Goal: Task Accomplishment & Management: Complete application form

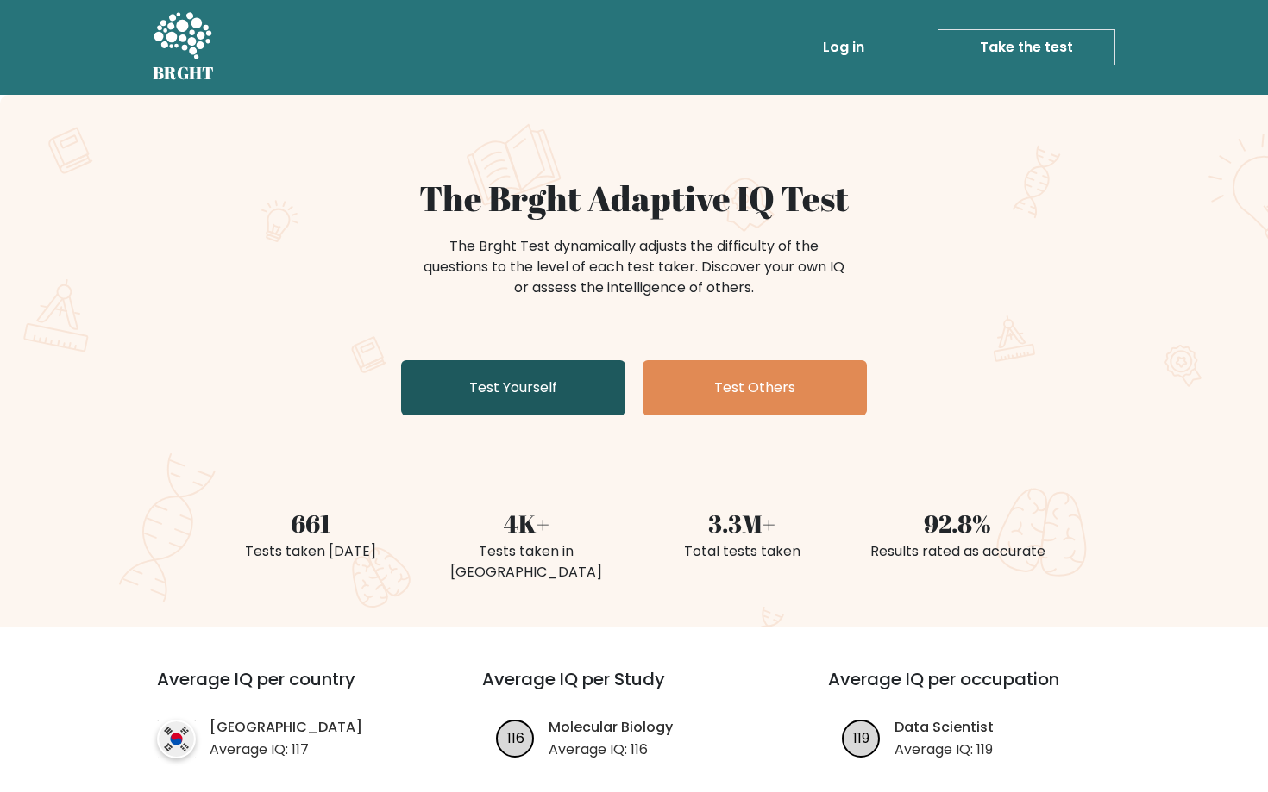
scroll to position [115, 0]
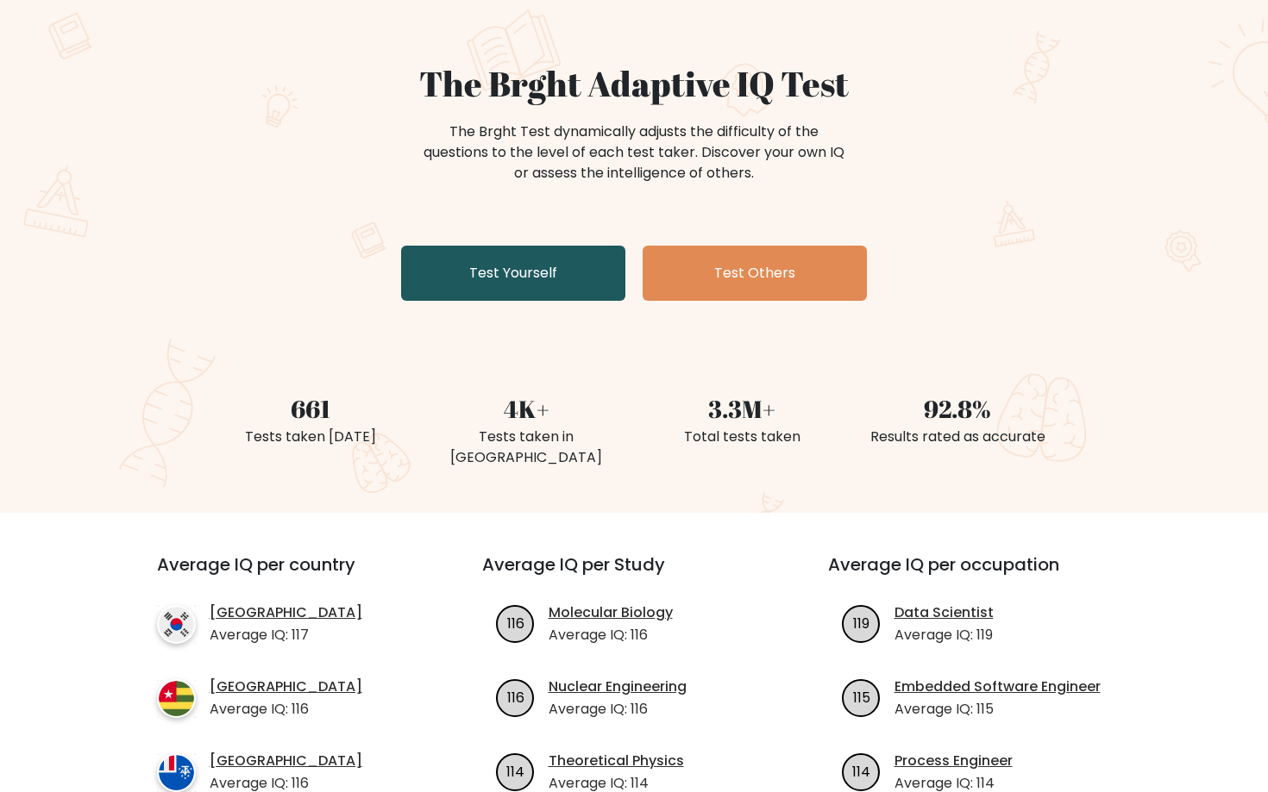
click at [575, 267] on link "Test Yourself" at bounding box center [513, 273] width 224 height 55
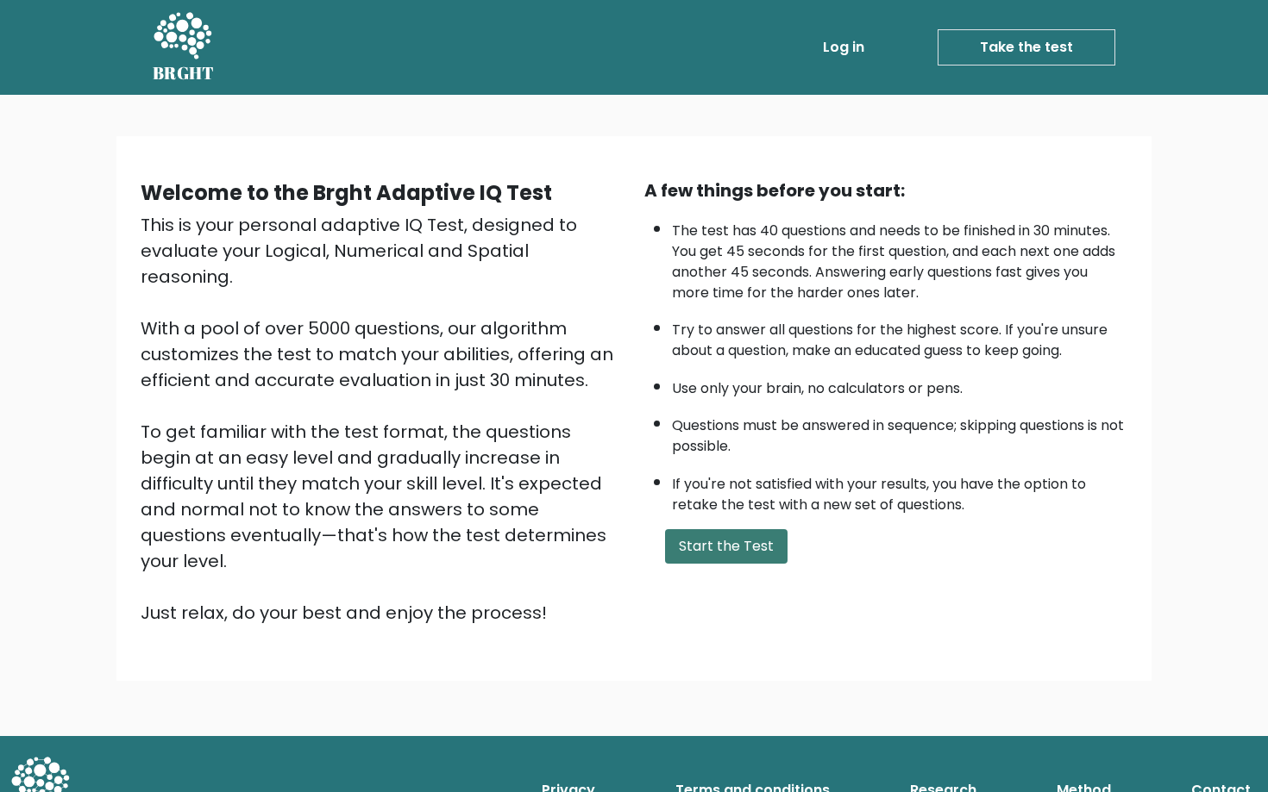
click at [720, 533] on button "Start the Test" at bounding box center [726, 546] width 122 height 34
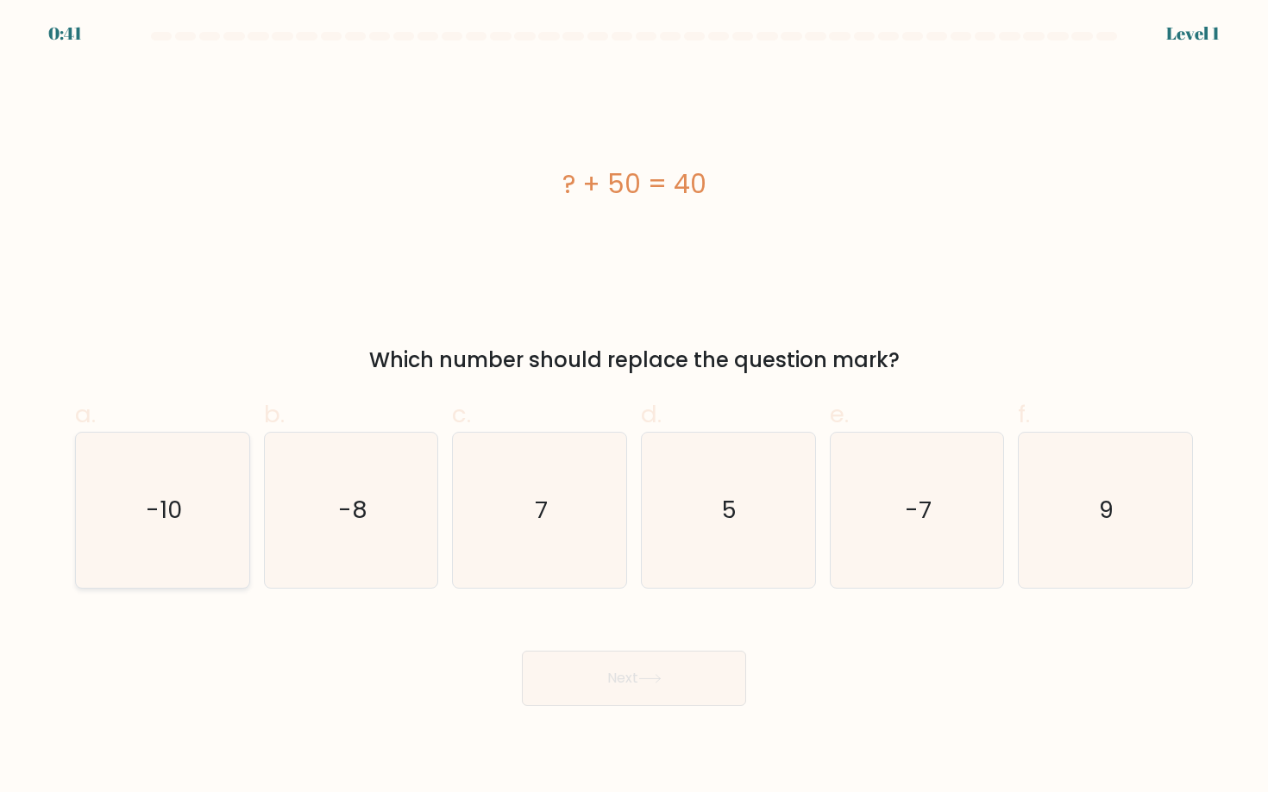
click at [224, 503] on icon "-10" at bounding box center [162, 510] width 155 height 155
click at [634, 408] on input "a. -10" at bounding box center [634, 402] width 1 height 11
radio input "true"
click at [548, 694] on button "Next" at bounding box center [634, 678] width 224 height 55
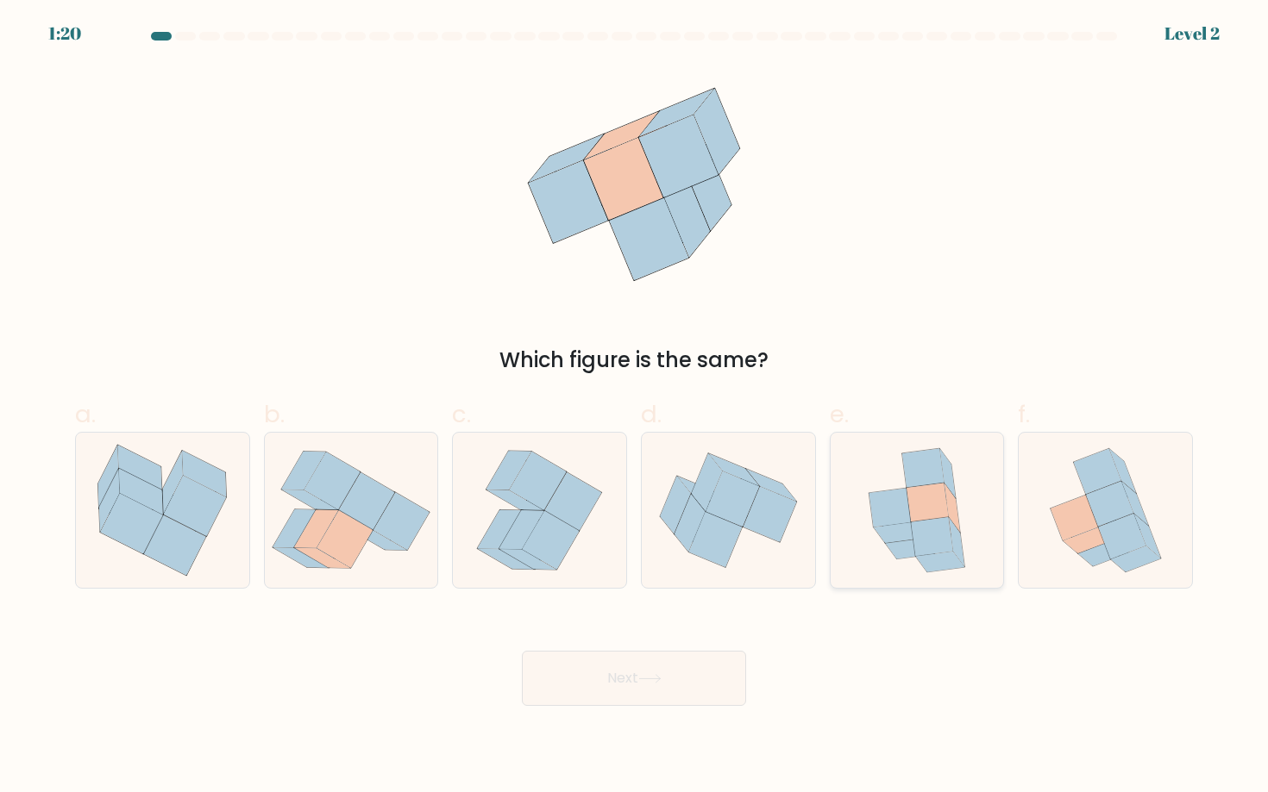
click at [969, 534] on icon at bounding box center [917, 510] width 128 height 155
click at [635, 408] on input "e." at bounding box center [634, 402] width 1 height 11
radio input "true"
click at [598, 667] on button "Next" at bounding box center [634, 678] width 224 height 55
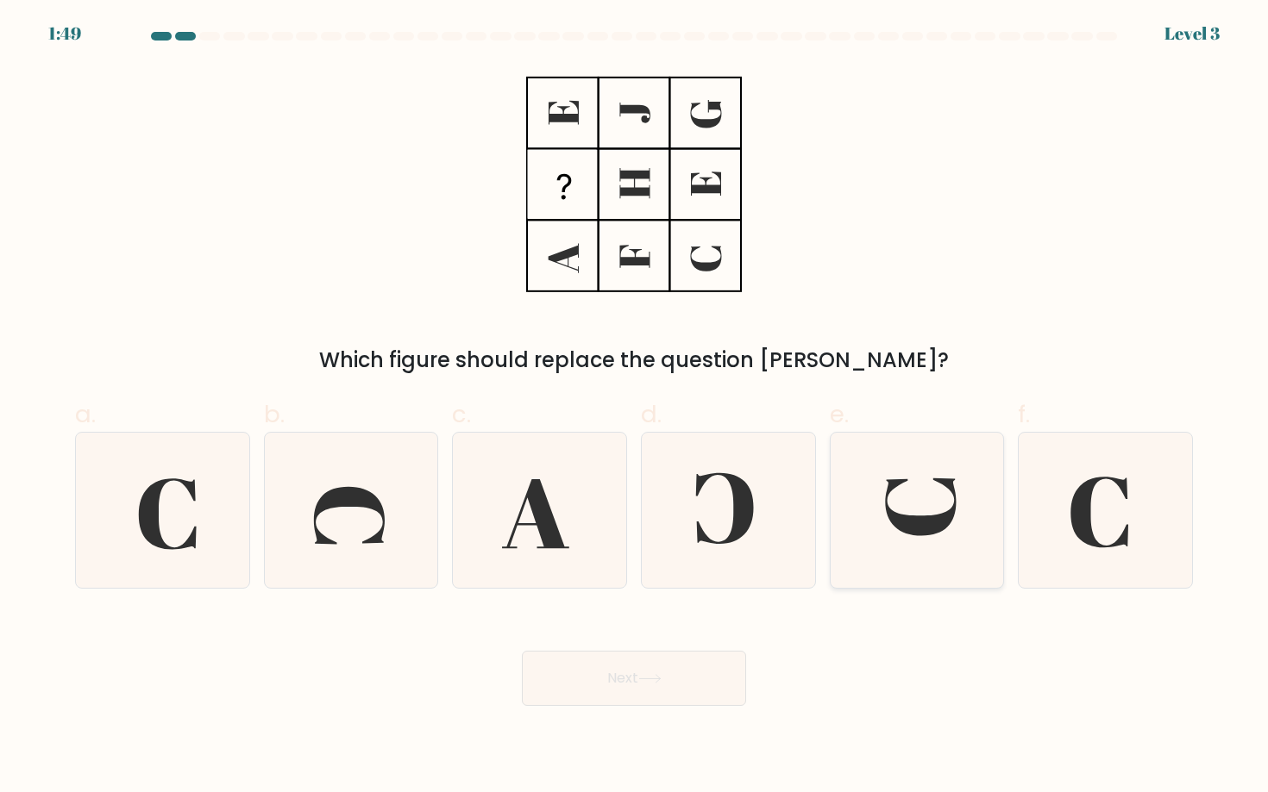
click at [890, 548] on icon at bounding box center [916, 510] width 155 height 155
click at [635, 408] on input "e." at bounding box center [634, 402] width 1 height 11
radio input "true"
click at [609, 660] on button "Next" at bounding box center [634, 678] width 224 height 55
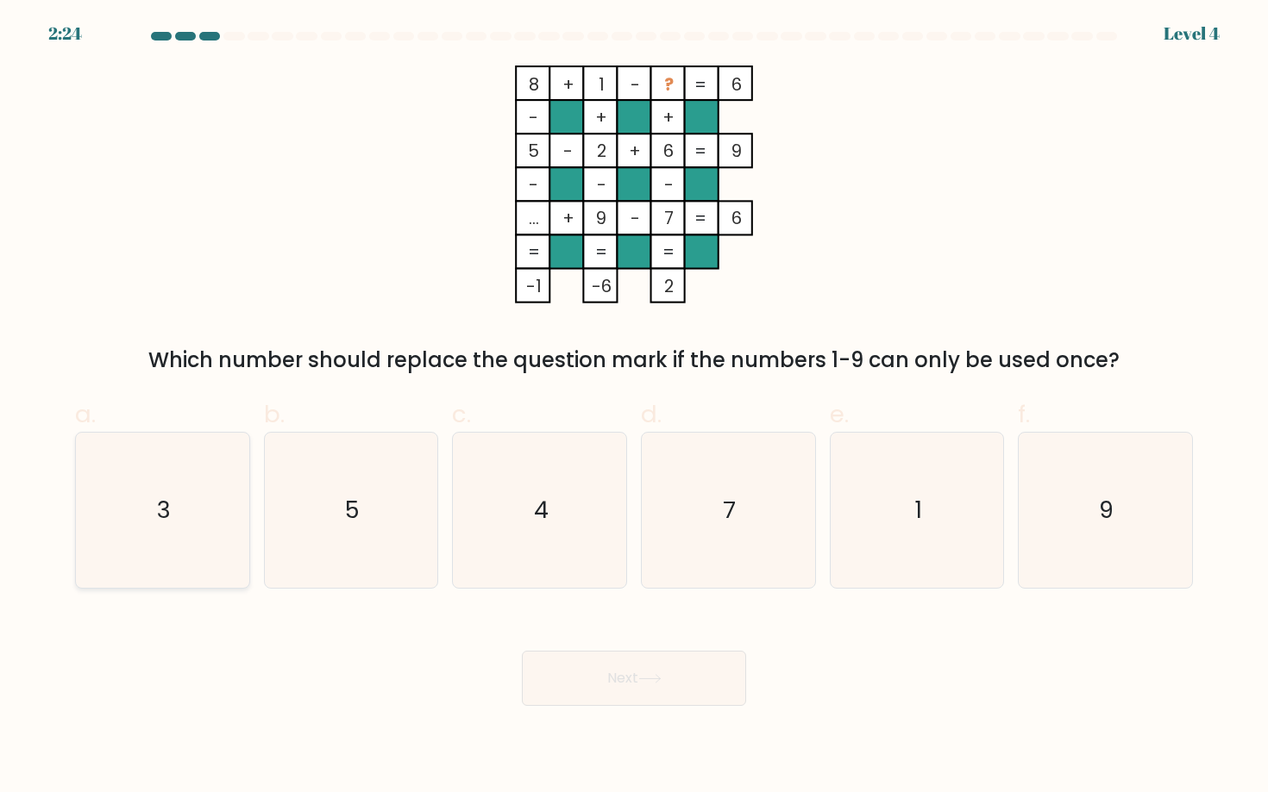
click at [172, 524] on icon "3" at bounding box center [162, 510] width 155 height 155
click at [634, 408] on input "a. 3" at bounding box center [634, 402] width 1 height 11
radio input "true"
click at [626, 686] on button "Next" at bounding box center [634, 678] width 224 height 55
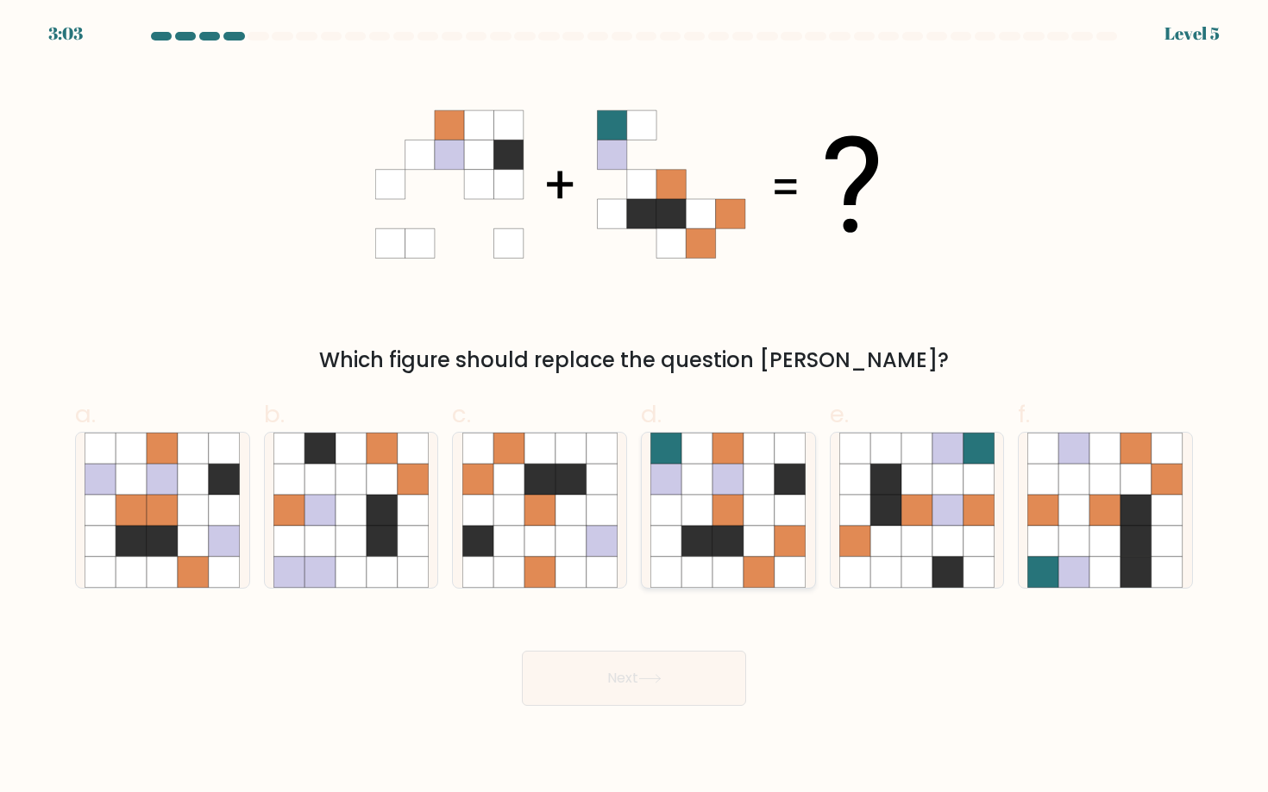
click at [746, 492] on icon at bounding box center [758, 479] width 31 height 31
click at [635, 408] on input "d." at bounding box center [634, 402] width 1 height 11
radio input "true"
click at [587, 661] on button "Next" at bounding box center [634, 678] width 224 height 55
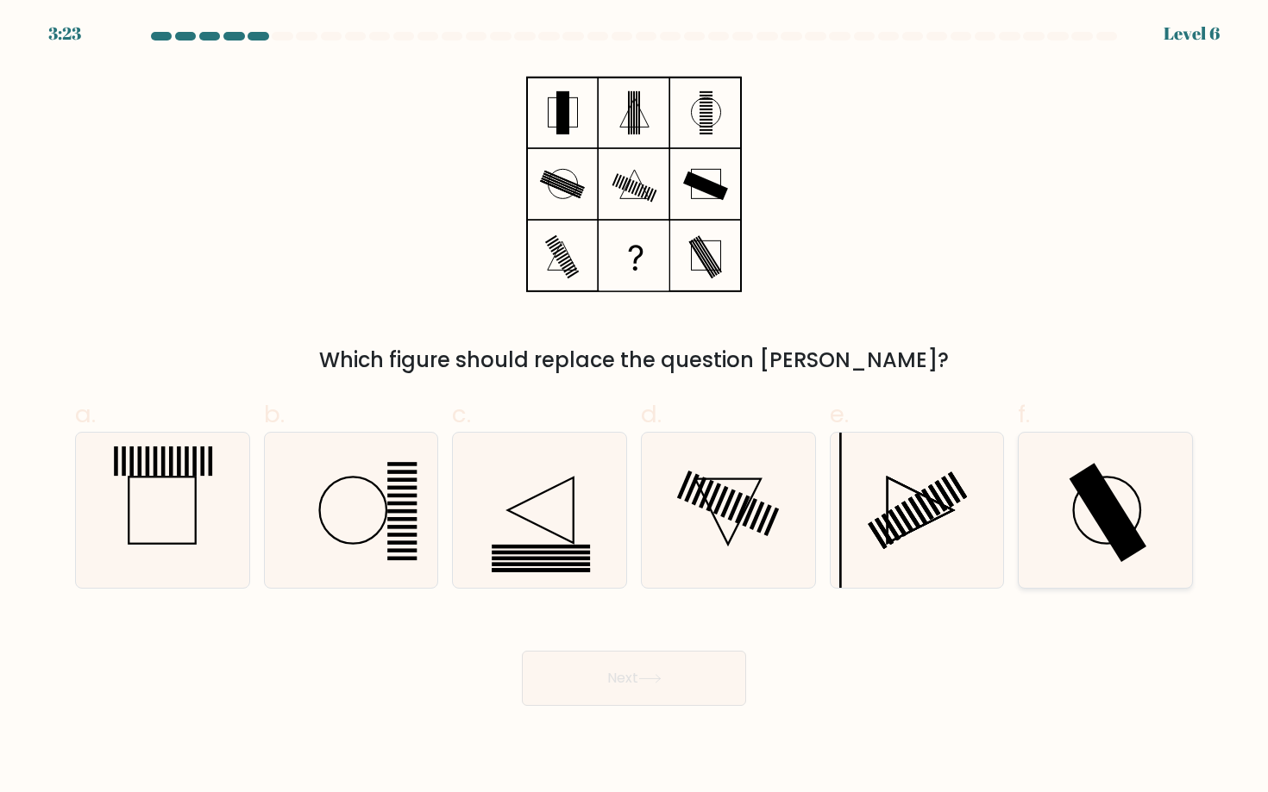
click at [1093, 518] on icon at bounding box center [1104, 510] width 155 height 155
click at [635, 408] on input "f." at bounding box center [634, 402] width 1 height 11
radio input "true"
click at [698, 675] on button "Next" at bounding box center [634, 678] width 224 height 55
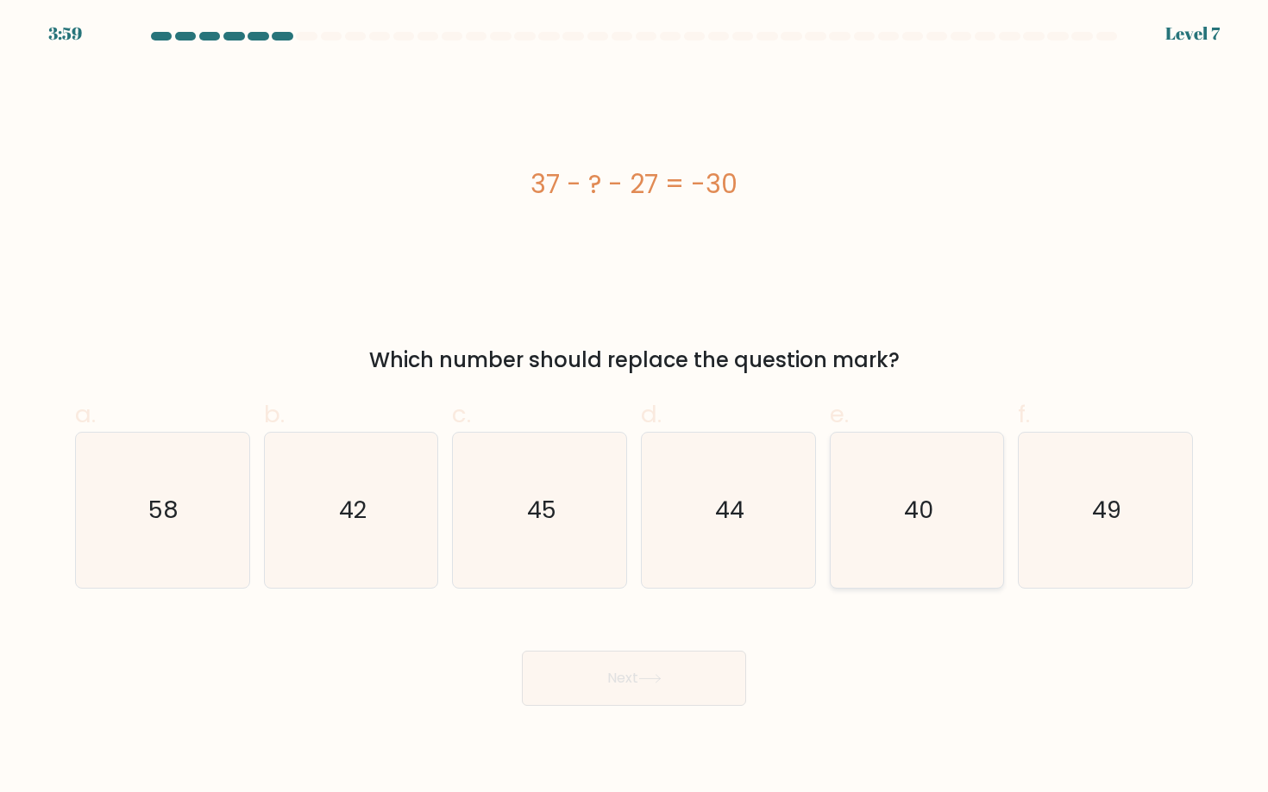
click at [906, 532] on icon "40" at bounding box center [916, 510] width 155 height 155
click at [635, 408] on input "e. 40" at bounding box center [634, 402] width 1 height 11
radio input "true"
click at [589, 673] on button "Next" at bounding box center [634, 678] width 224 height 55
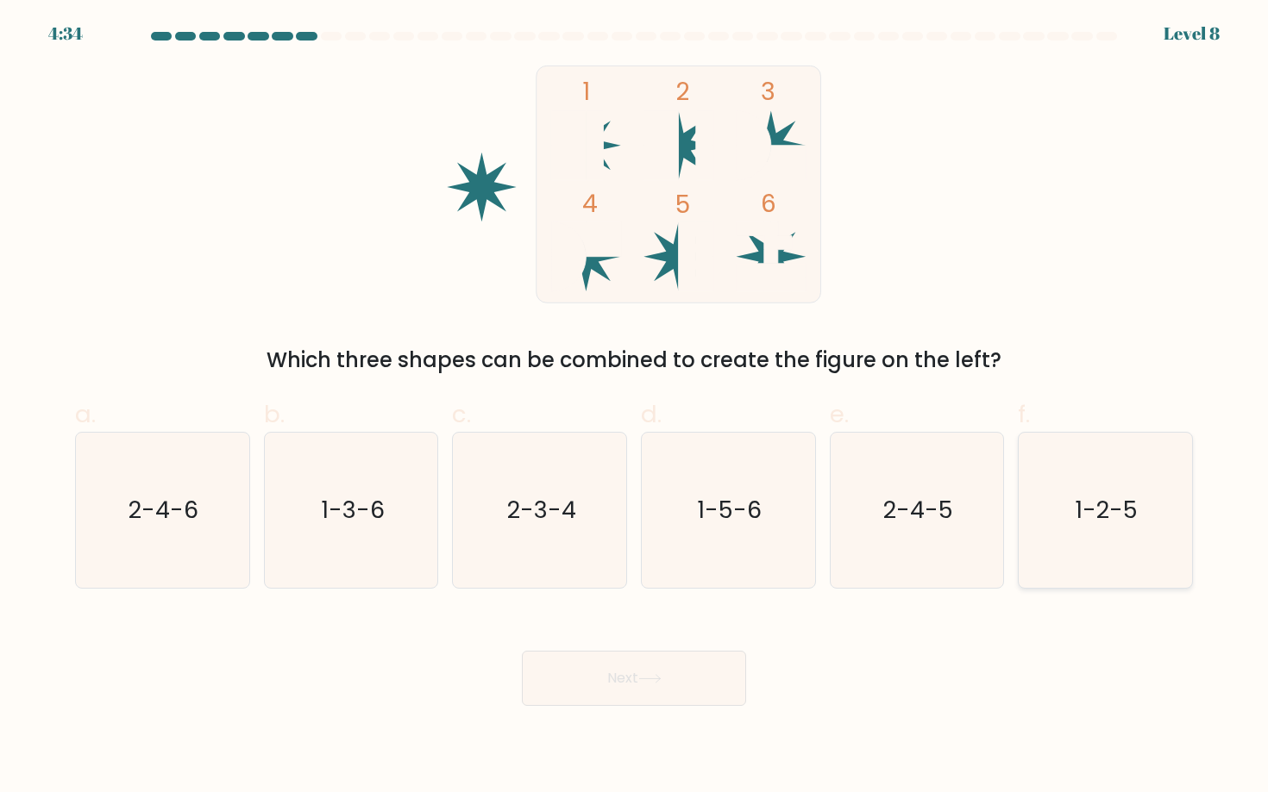
click at [1112, 506] on text "1-2-5" at bounding box center [1106, 510] width 63 height 32
click at [635, 408] on input "f. 1-2-5" at bounding box center [634, 402] width 1 height 11
radio input "true"
click at [648, 669] on button "Next" at bounding box center [634, 678] width 224 height 55
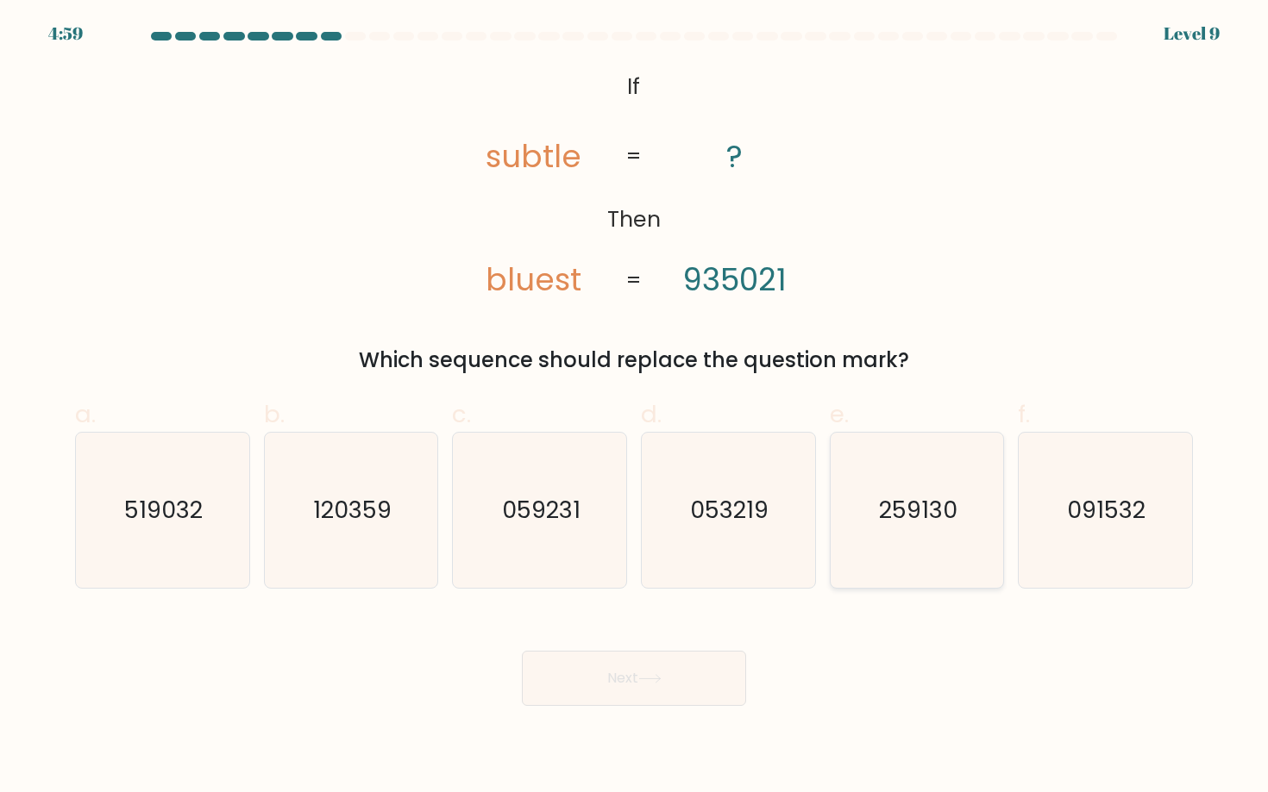
click at [905, 549] on icon "259130" at bounding box center [916, 510] width 155 height 155
click at [635, 408] on input "e. 259130" at bounding box center [634, 402] width 1 height 11
radio input "true"
click at [648, 691] on button "Next" at bounding box center [634, 678] width 224 height 55
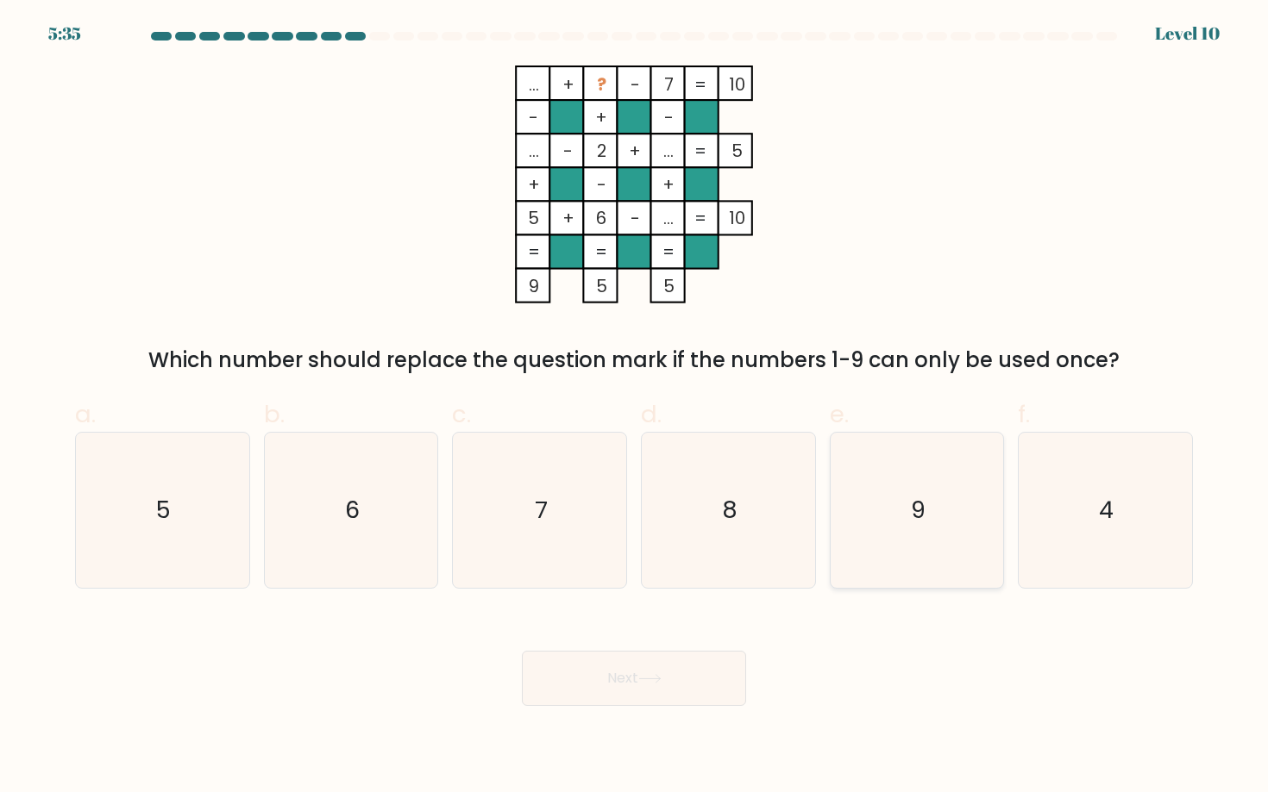
click at [905, 538] on icon "9" at bounding box center [916, 510] width 155 height 155
click at [635, 408] on input "e. 9" at bounding box center [634, 402] width 1 height 11
radio input "true"
click at [606, 674] on button "Next" at bounding box center [634, 678] width 224 height 55
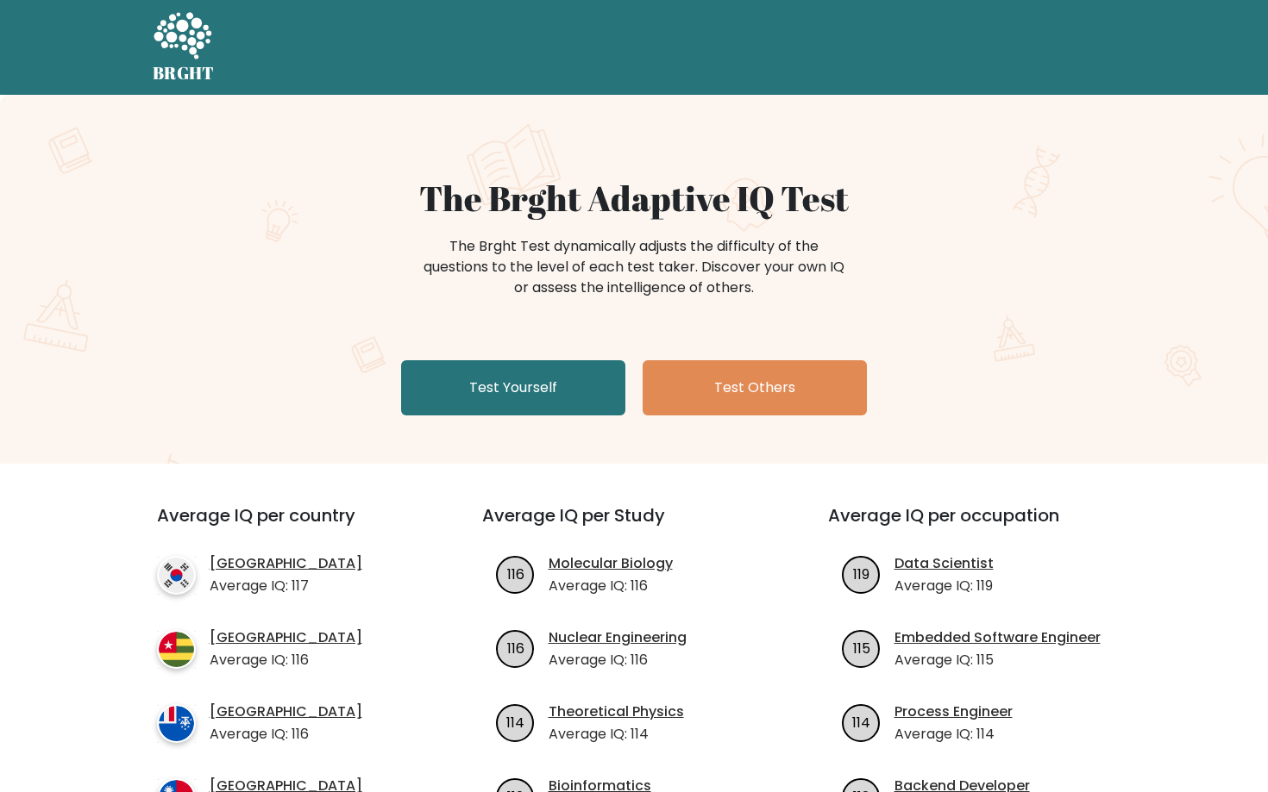
scroll to position [115, 0]
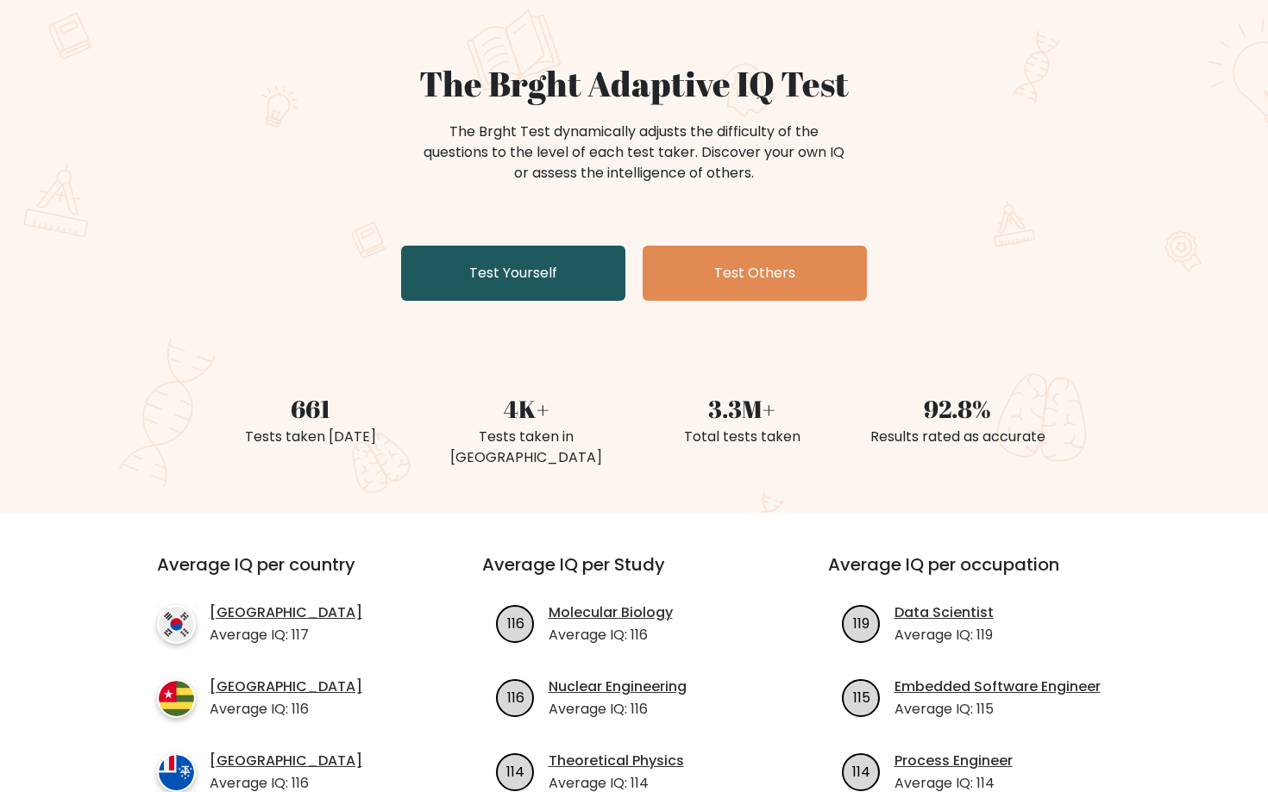
click at [586, 265] on link "Test Yourself" at bounding box center [513, 273] width 224 height 55
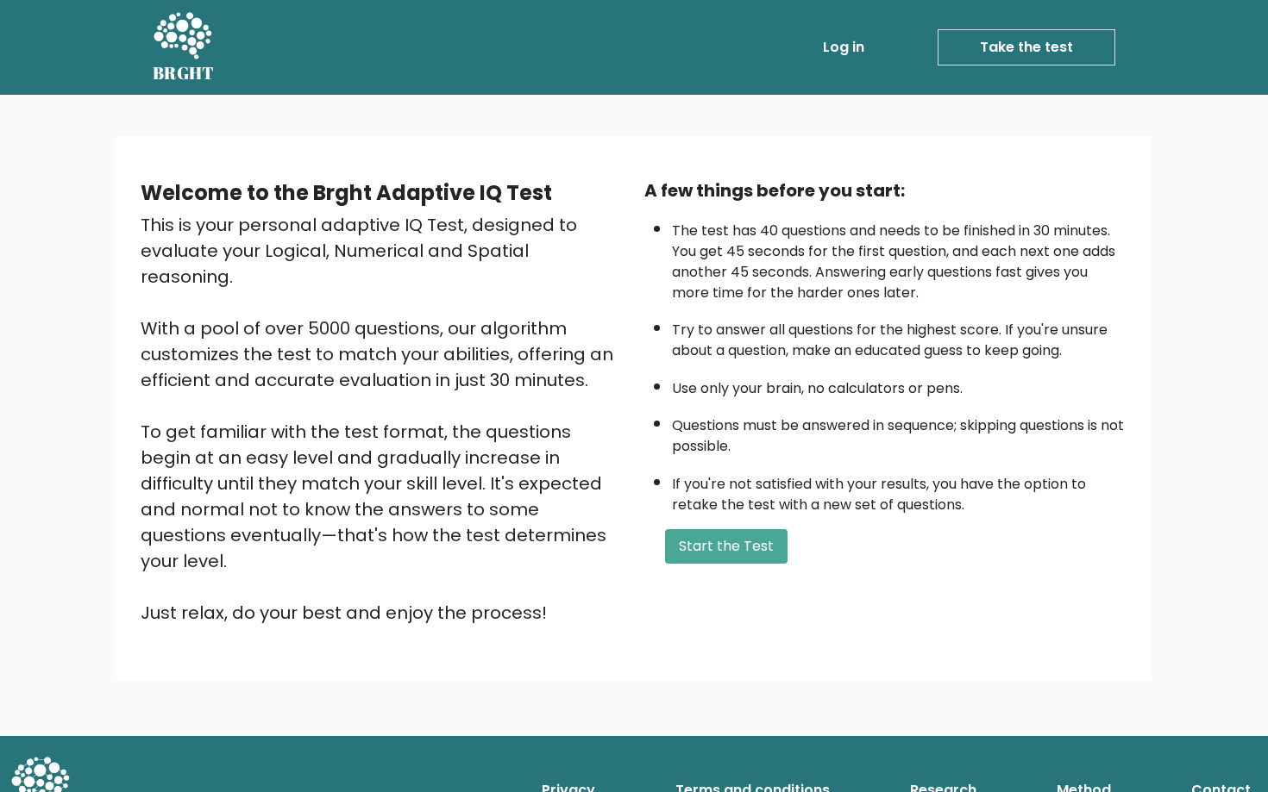
click at [843, 44] on link "Log in" at bounding box center [843, 47] width 55 height 34
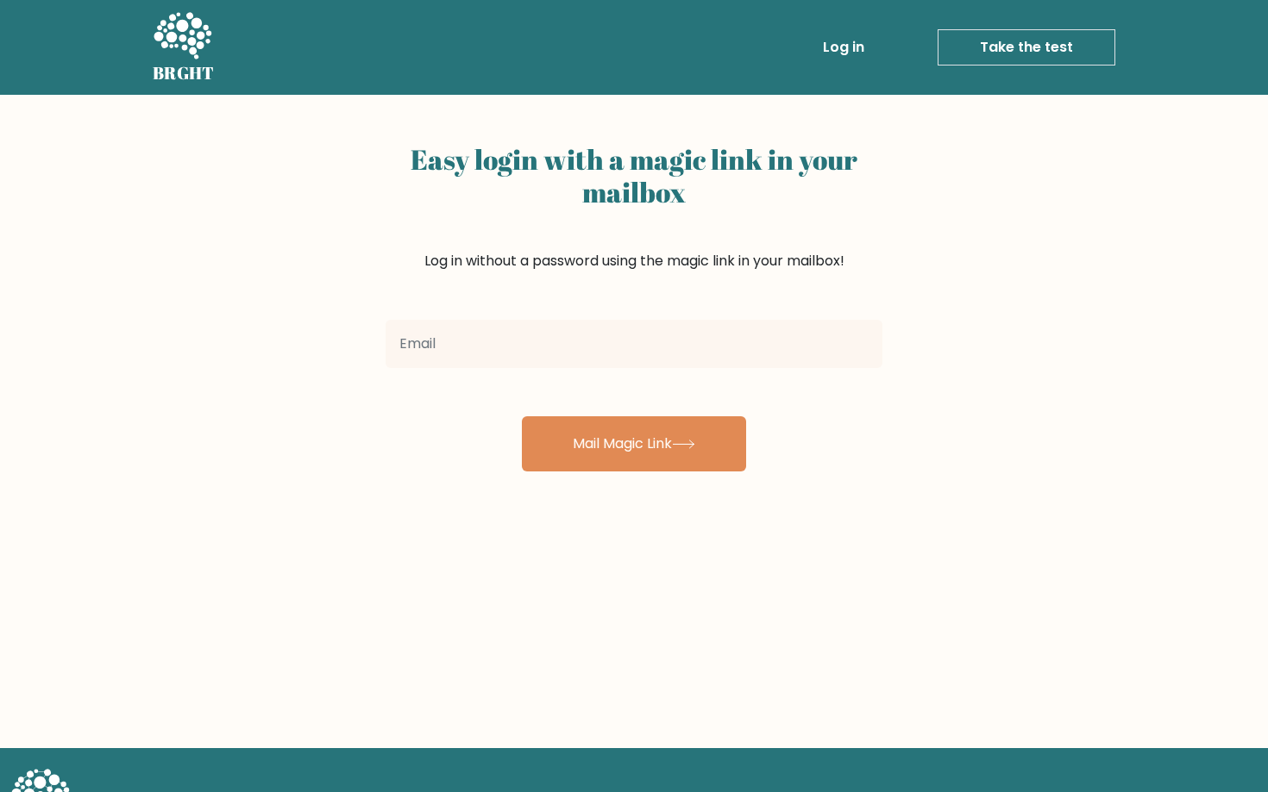
click at [479, 358] on input "email" at bounding box center [633, 344] width 497 height 48
type input "lorenzo.daryanani@tbscaracas.com"
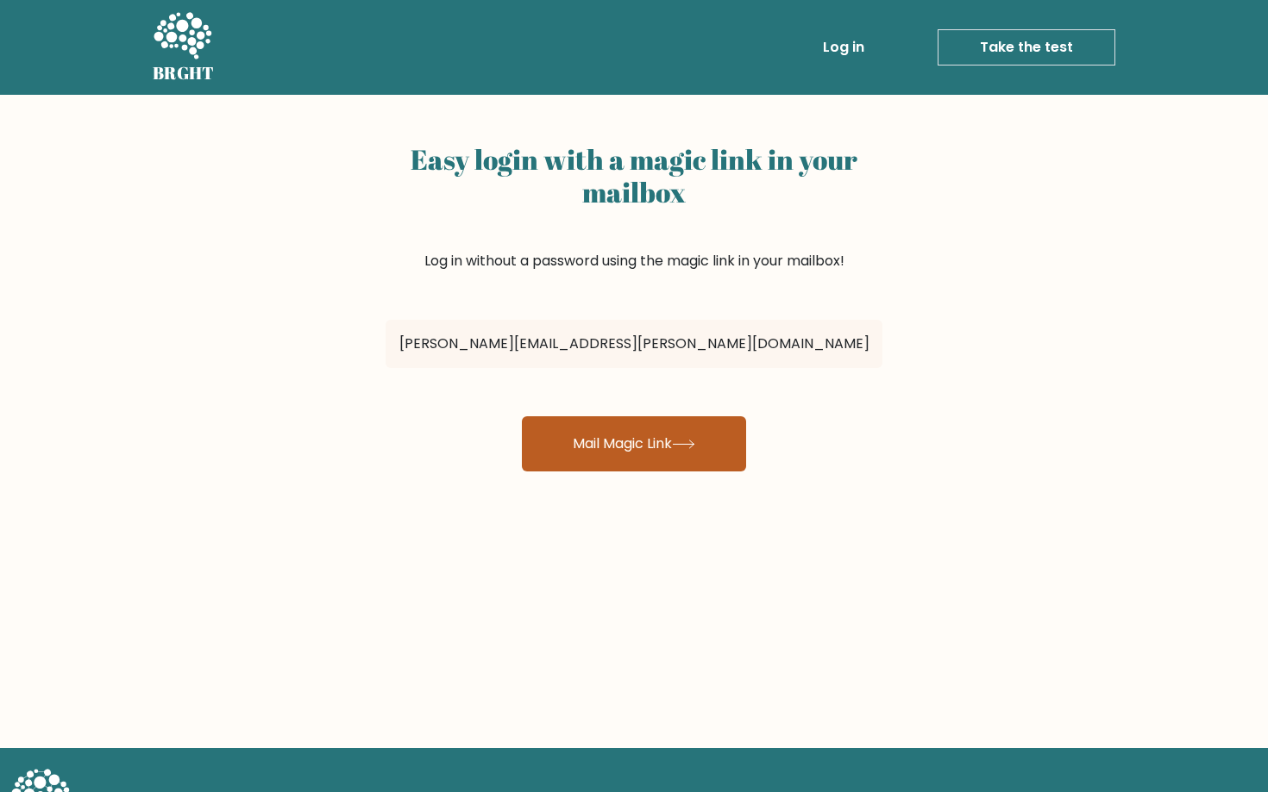
click at [623, 443] on button "Mail Magic Link" at bounding box center [634, 444] width 224 height 55
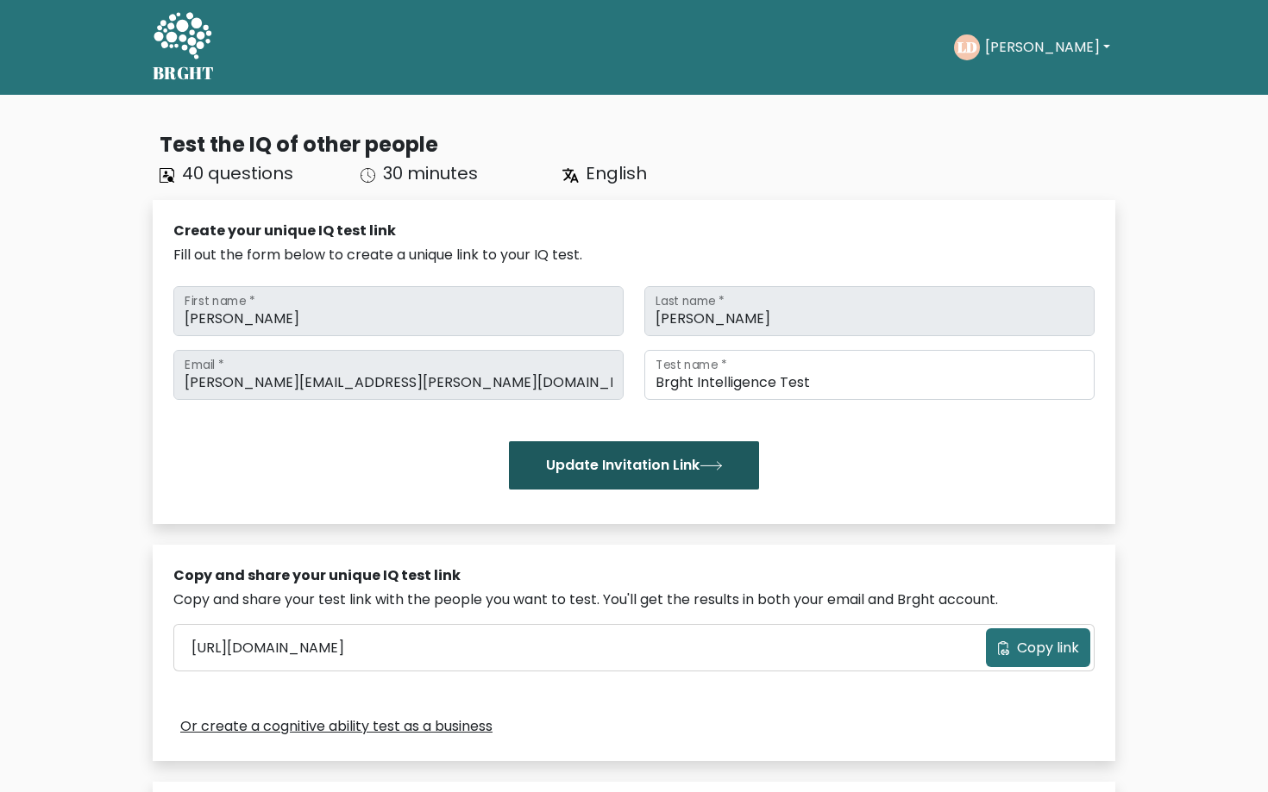
click at [673, 449] on button "Update Invitation Link" at bounding box center [634, 466] width 250 height 48
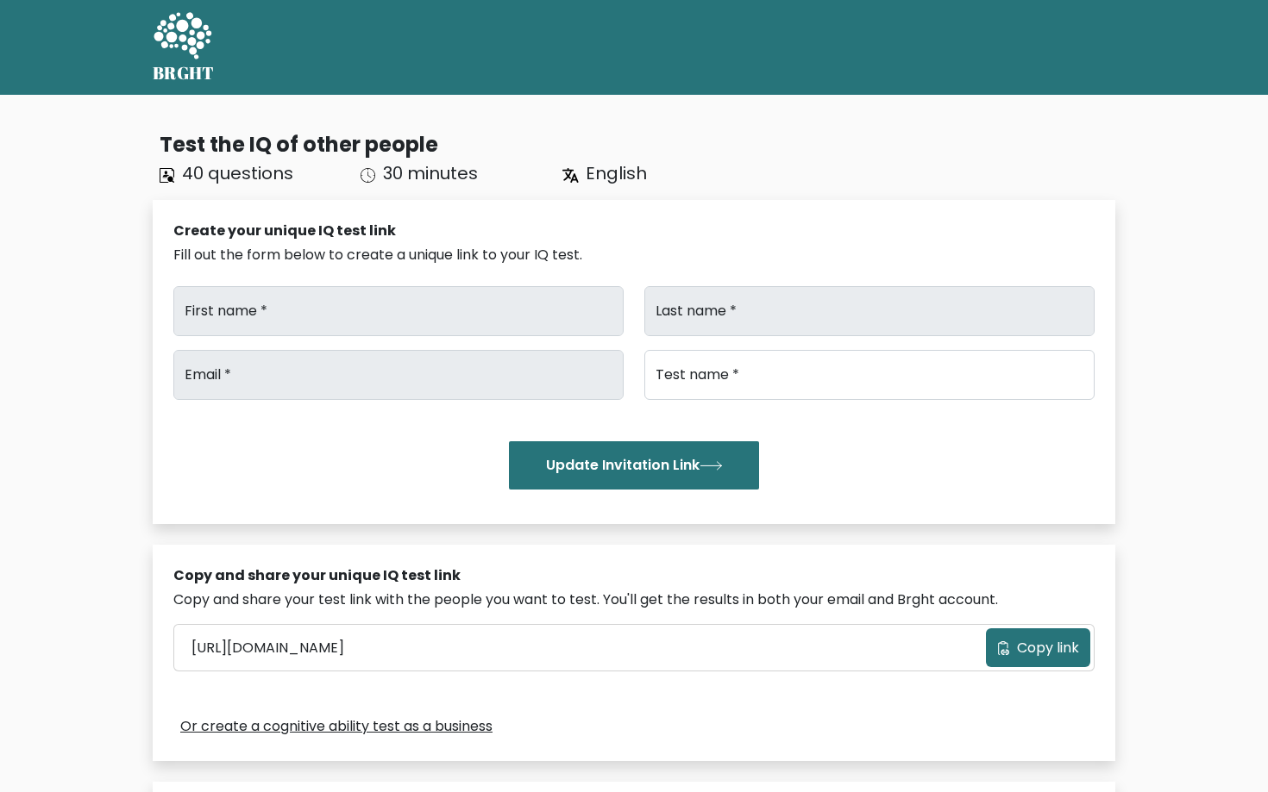
type input "[PERSON_NAME]"
type input "[PERSON_NAME][EMAIL_ADDRESS][PERSON_NAME][DOMAIN_NAME]"
type input "Brght Intelligence Test"
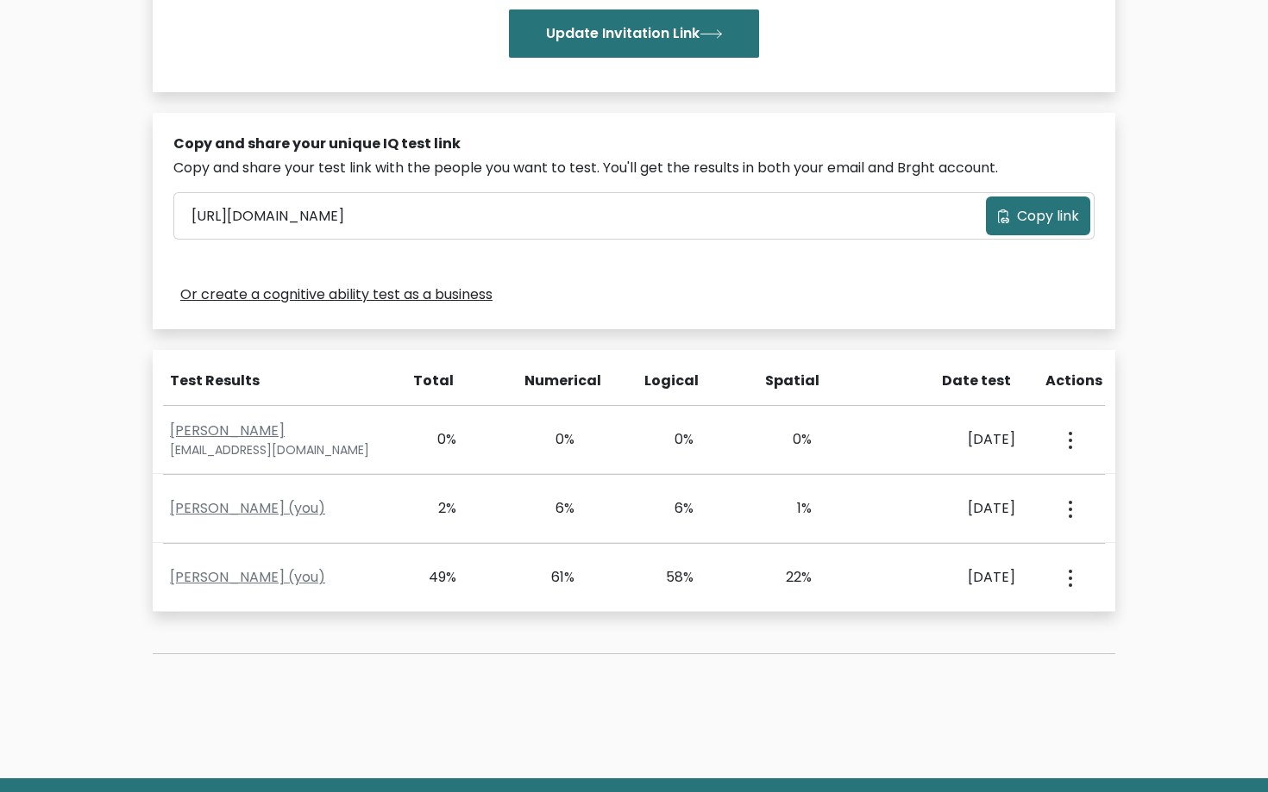
scroll to position [433, 0]
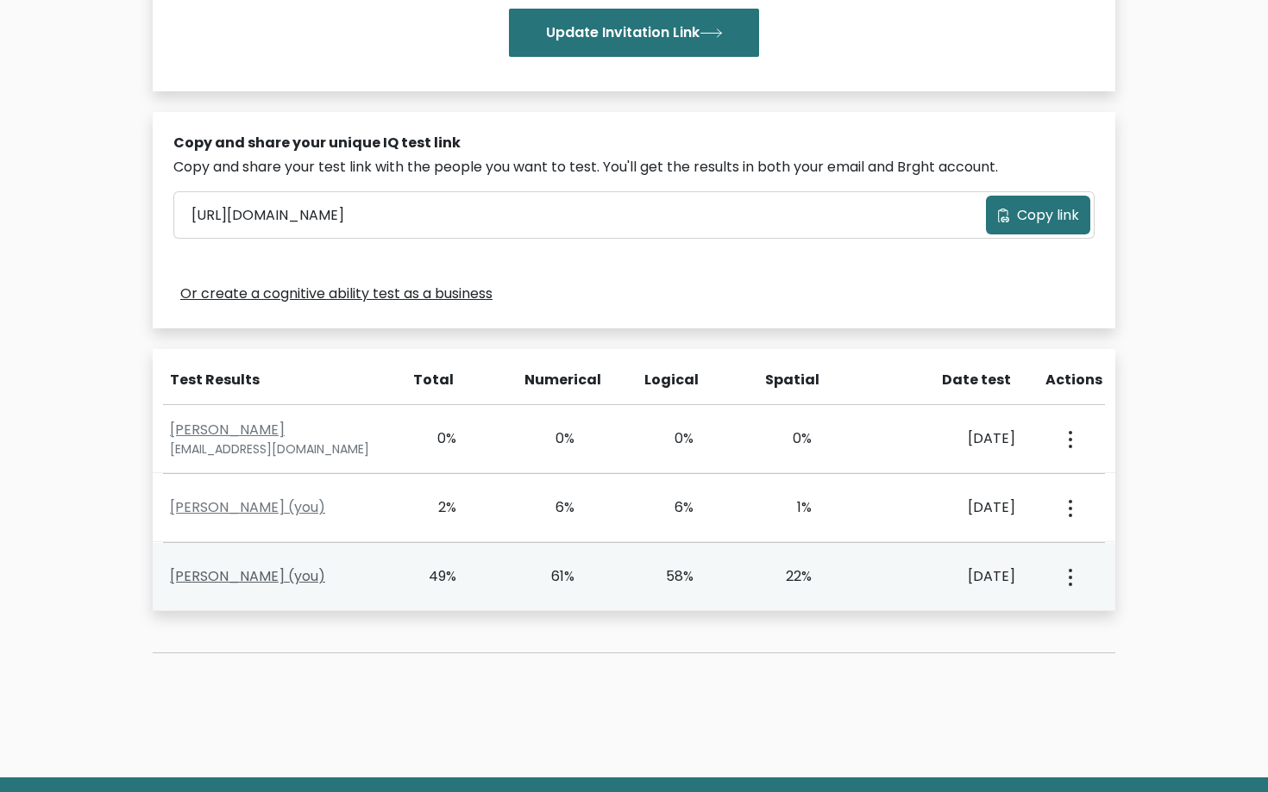
click at [297, 579] on link "Lorenzo Daryanani (you)" at bounding box center [247, 577] width 155 height 20
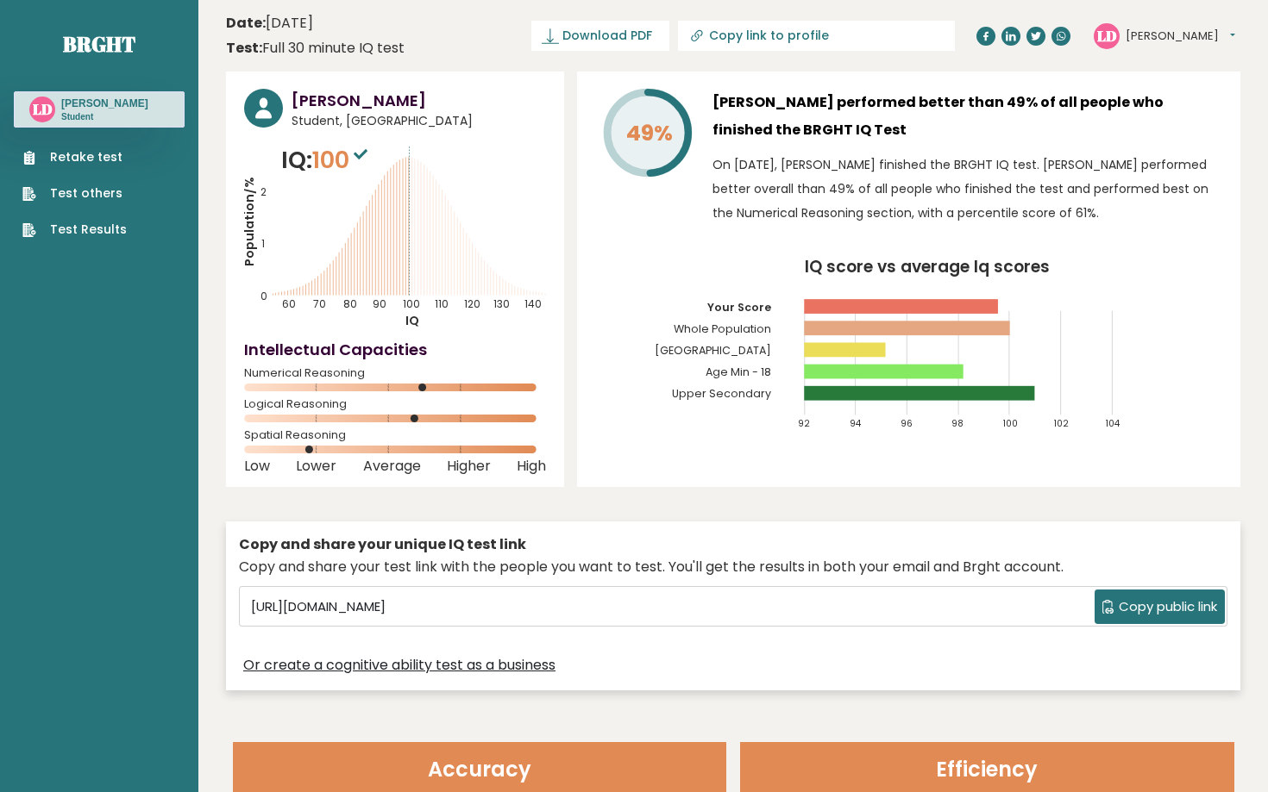
click at [55, 157] on link "Retake test" at bounding box center [74, 157] width 104 height 18
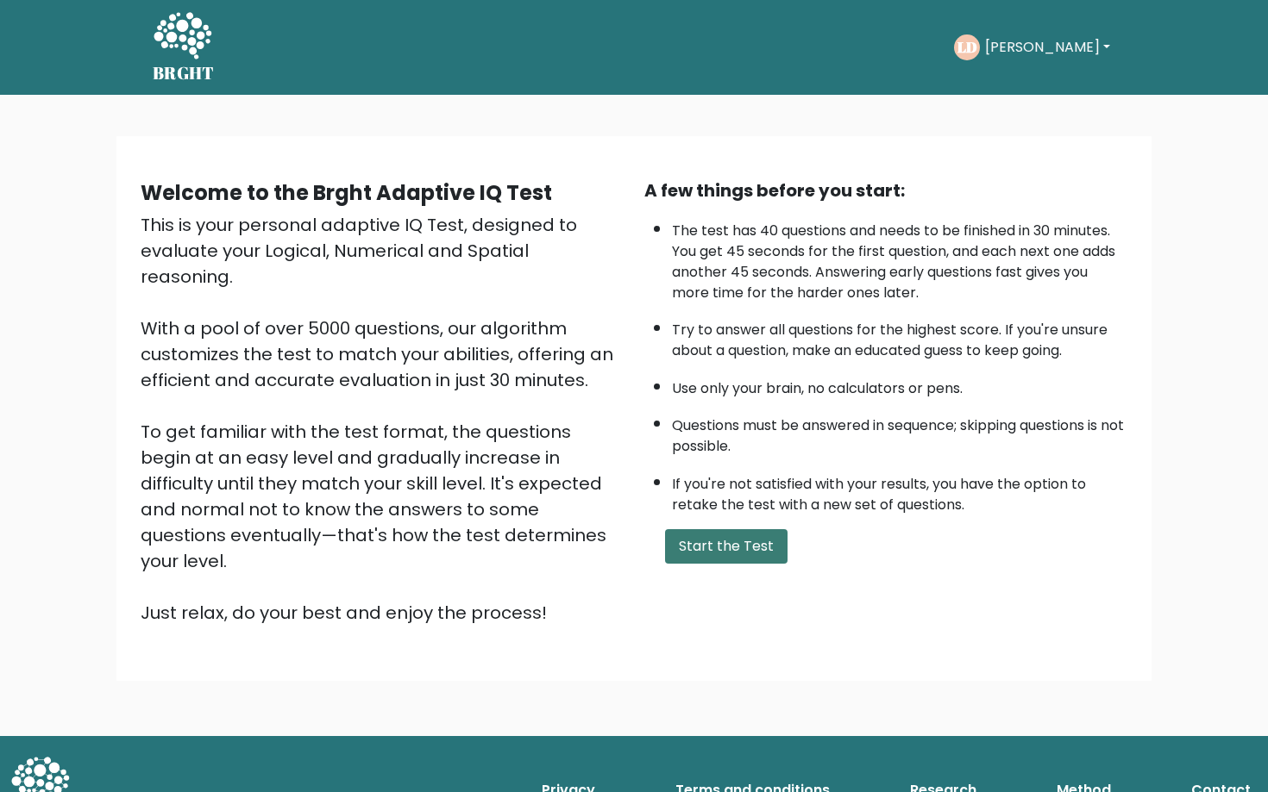
click at [722, 535] on button "Start the Test" at bounding box center [726, 546] width 122 height 34
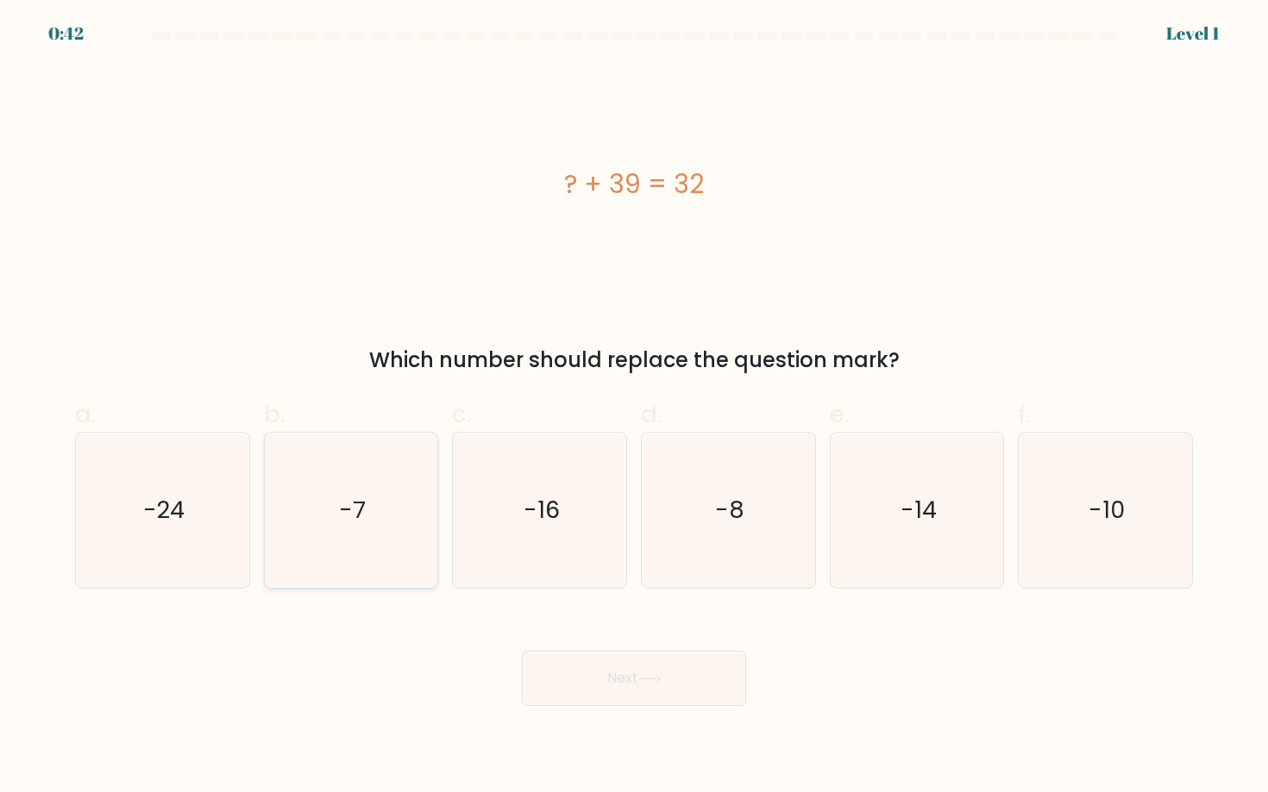
click at [380, 526] on icon "-7" at bounding box center [350, 510] width 155 height 155
click at [634, 408] on input "b. -7" at bounding box center [634, 402] width 1 height 11
radio input "true"
click at [552, 678] on button "Next" at bounding box center [634, 678] width 224 height 55
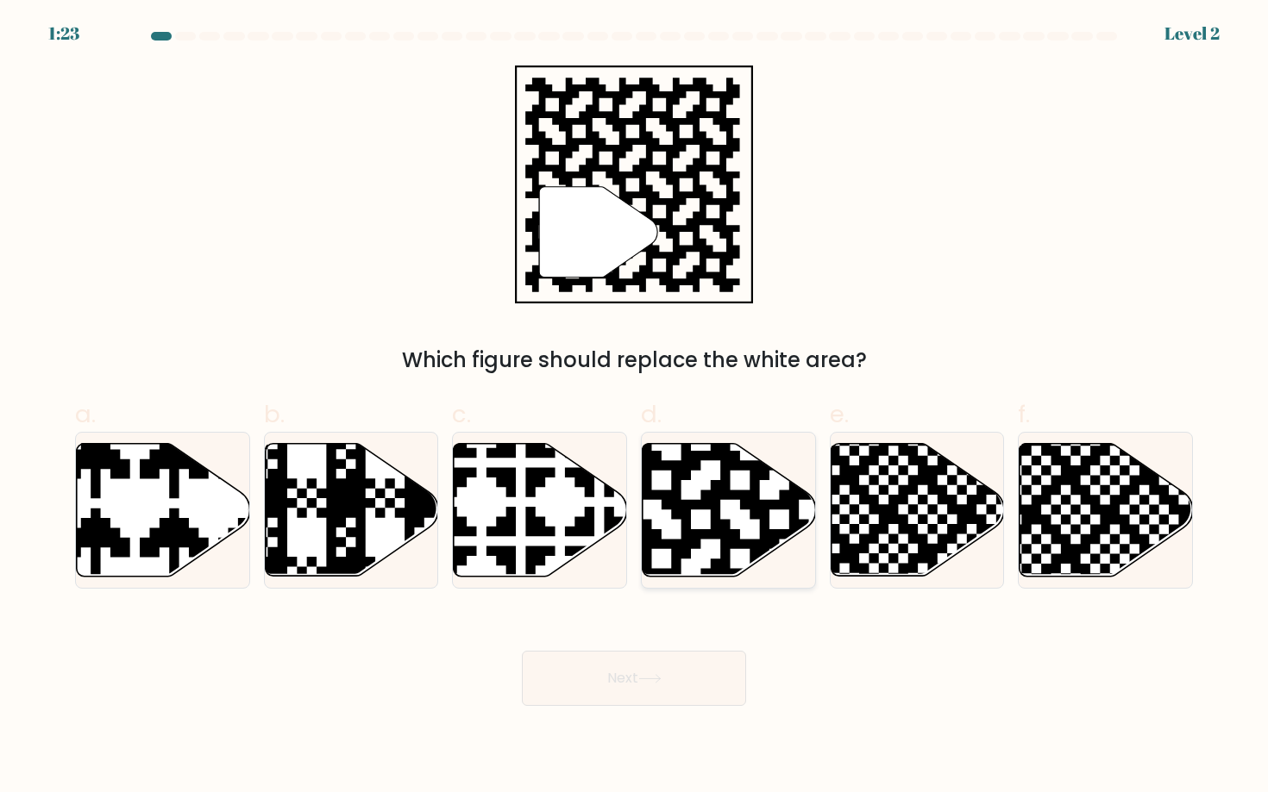
click at [731, 545] on icon at bounding box center [779, 441] width 314 height 314
click at [635, 408] on input "d." at bounding box center [634, 402] width 1 height 11
radio input "true"
click at [680, 677] on button "Next" at bounding box center [634, 678] width 224 height 55
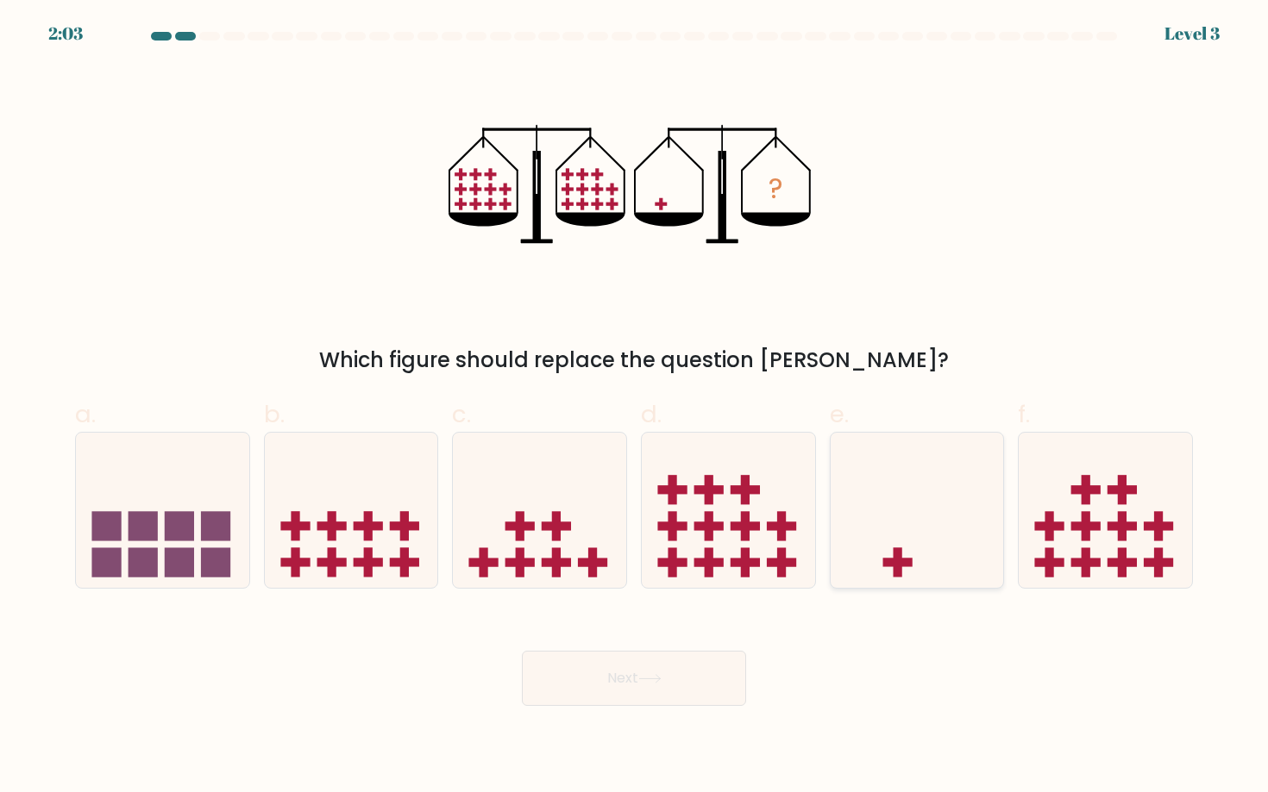
click at [887, 533] on icon at bounding box center [916, 510] width 173 height 143
click at [635, 408] on input "e." at bounding box center [634, 402] width 1 height 11
radio input "true"
click at [644, 670] on button "Next" at bounding box center [634, 678] width 224 height 55
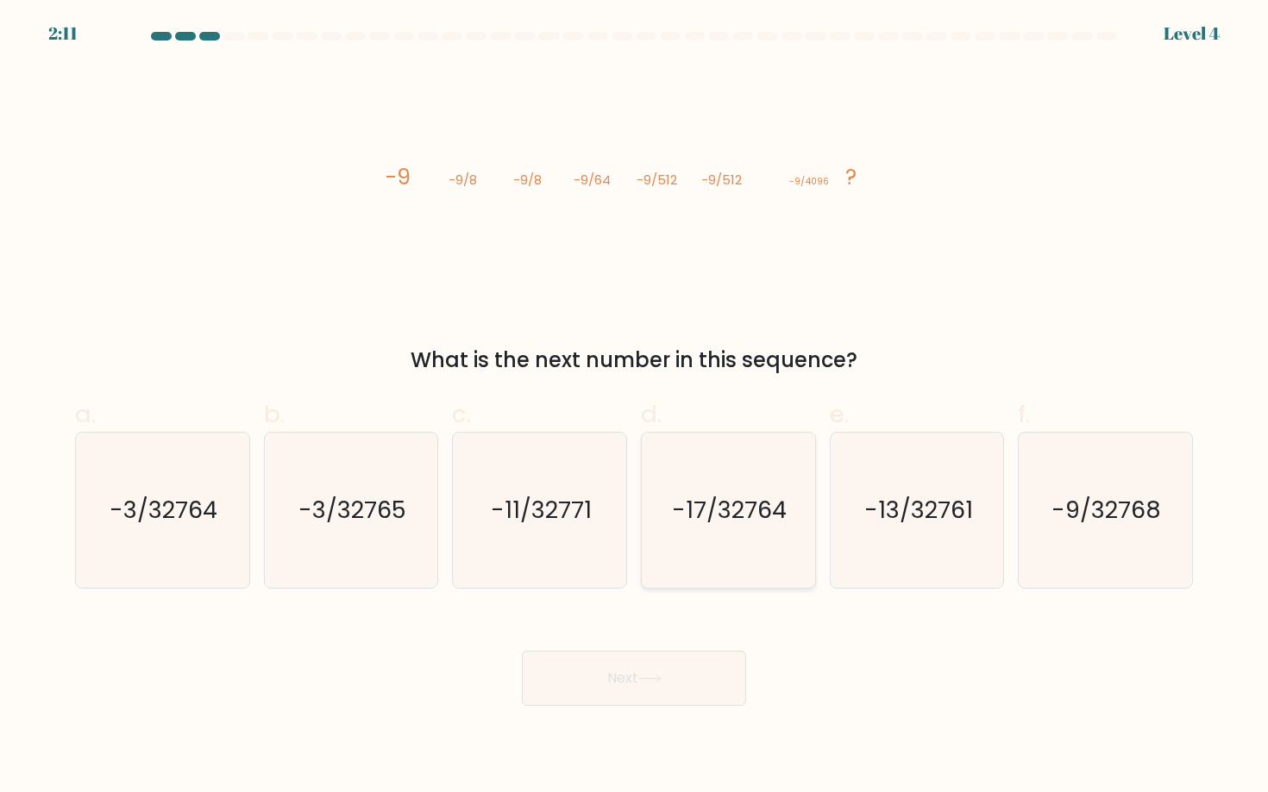
click at [693, 510] on text "-17/32764" at bounding box center [730, 510] width 115 height 32
click at [635, 408] on input "d. -17/32764" at bounding box center [634, 402] width 1 height 11
radio input "true"
click at [634, 682] on button "Next" at bounding box center [634, 678] width 224 height 55
